Goal: Task Accomplishment & Management: Manage account settings

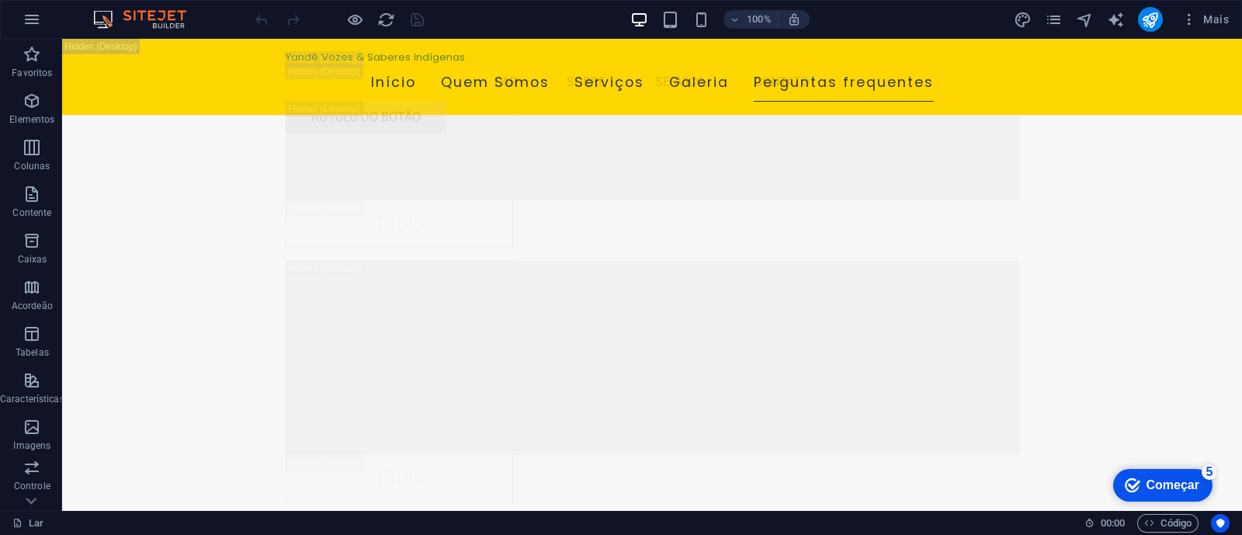
scroll to position [21073, 0]
click at [1216, 21] on font "Mais" at bounding box center [1216, 19] width 26 height 12
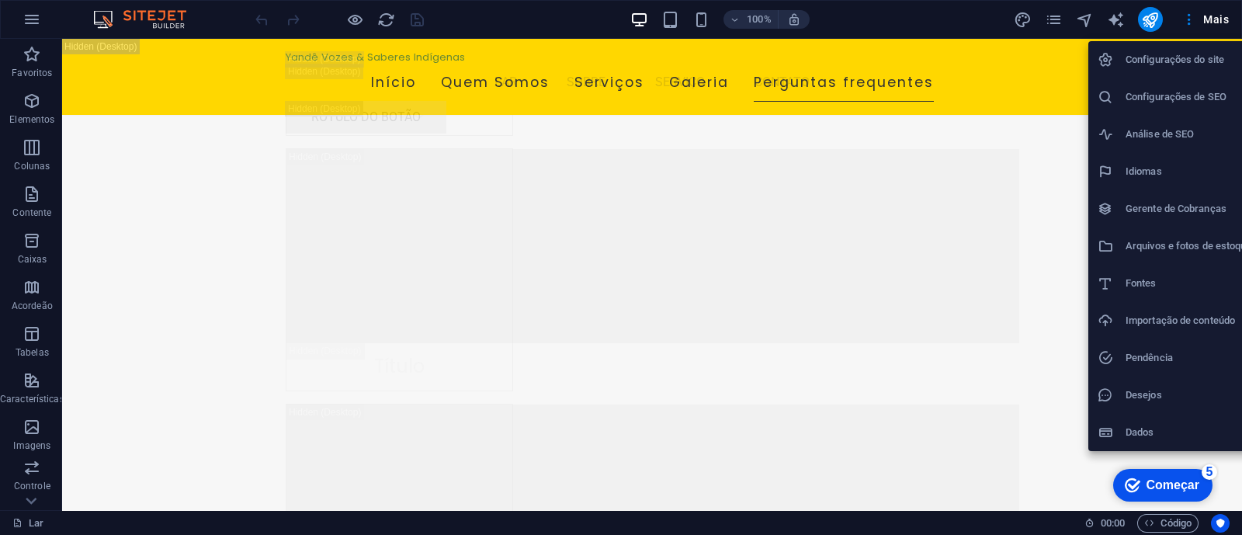
click at [1180, 56] on font "Configurações do site" at bounding box center [1174, 60] width 99 height 12
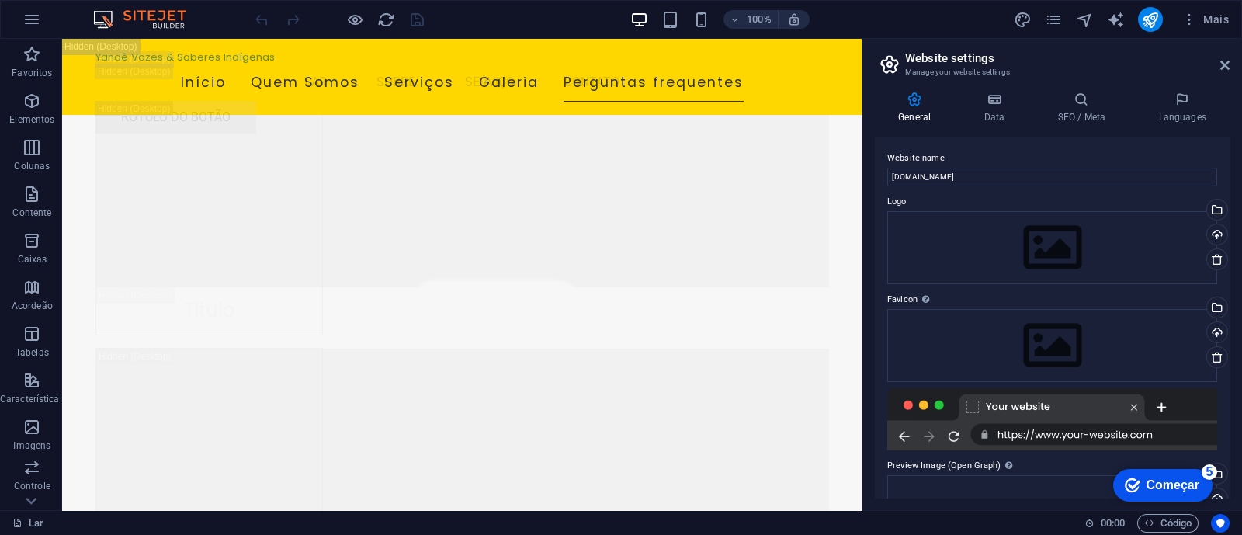
scroll to position [20712, 0]
click at [508, 11] on div "100% Mais" at bounding box center [743, 19] width 983 height 25
click at [377, 19] on icon "recarregar" at bounding box center [386, 20] width 18 height 18
click at [1229, 65] on icon at bounding box center [1224, 65] width 9 height 12
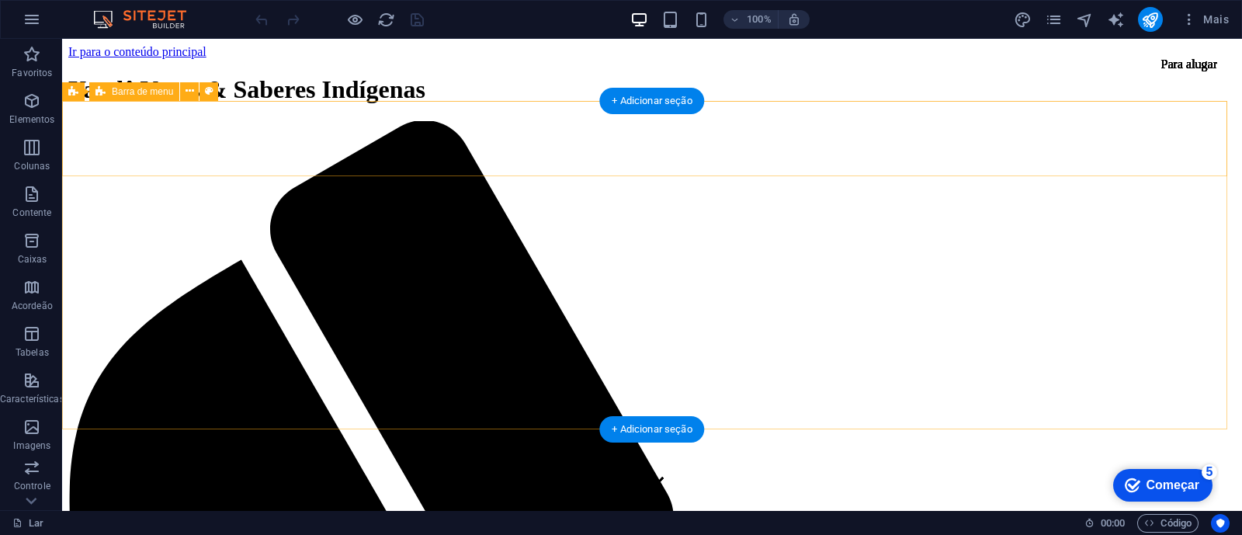
scroll to position [0, 0]
